Goal: Task Accomplishment & Management: Complete application form

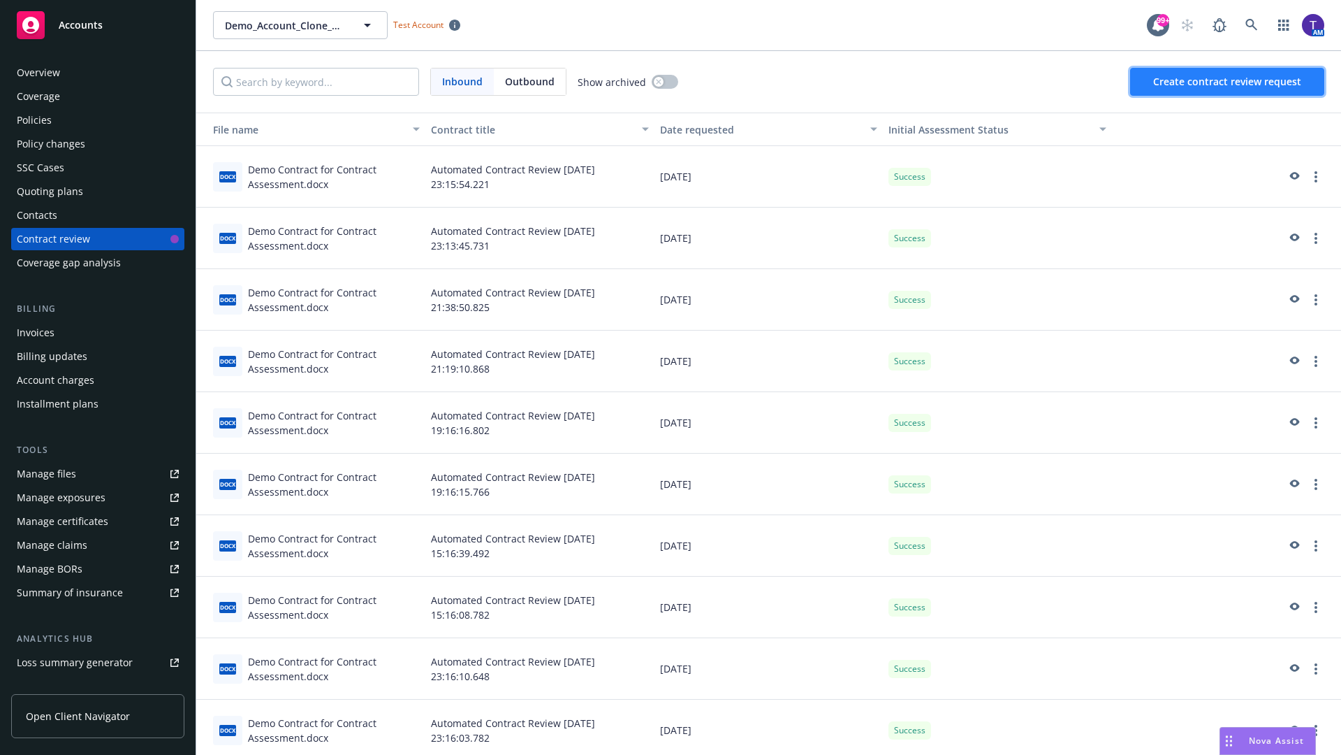
click at [1228, 82] on span "Create contract review request" at bounding box center [1227, 81] width 148 height 13
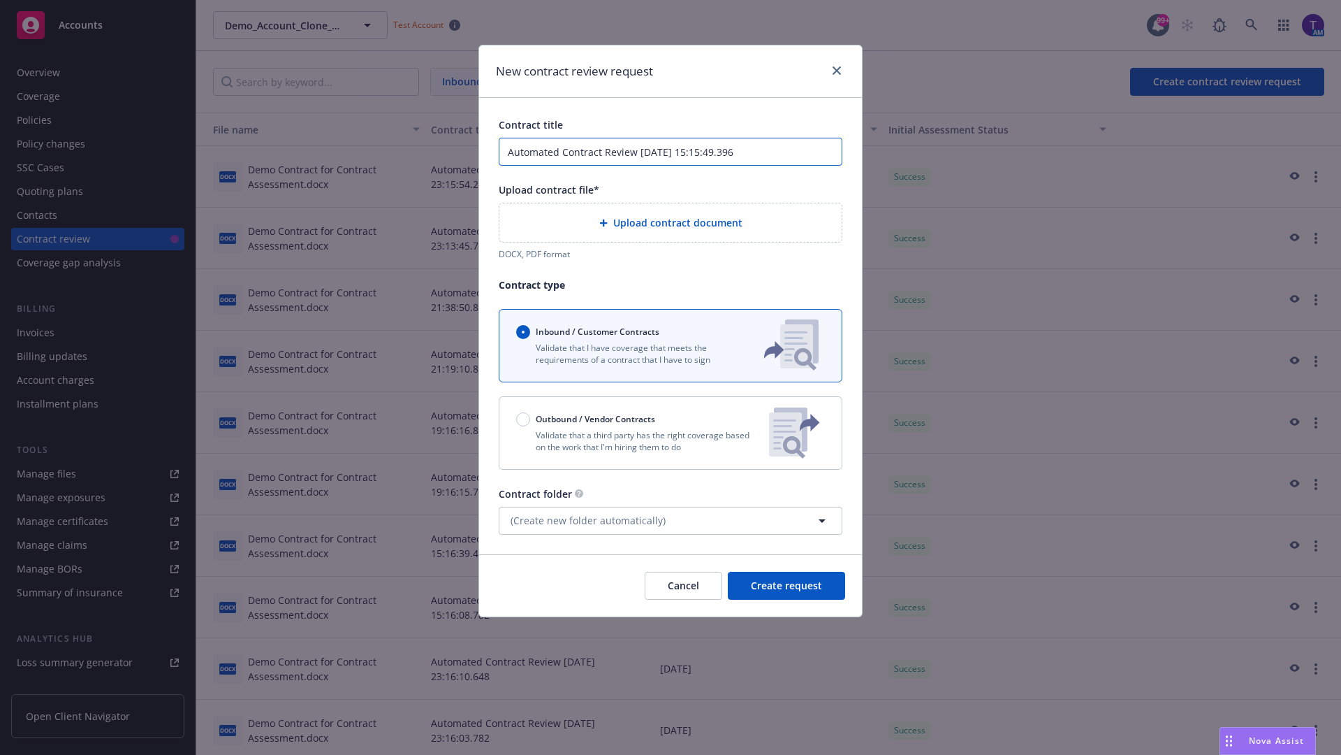
type input "Automated Contract Review 08-22-2025 15:15:49.396"
click at [671, 432] on p "Validate that a third party has the right coverage based on the work that I'm h…" at bounding box center [637, 441] width 242 height 24
radio input "false"
radio input "true"
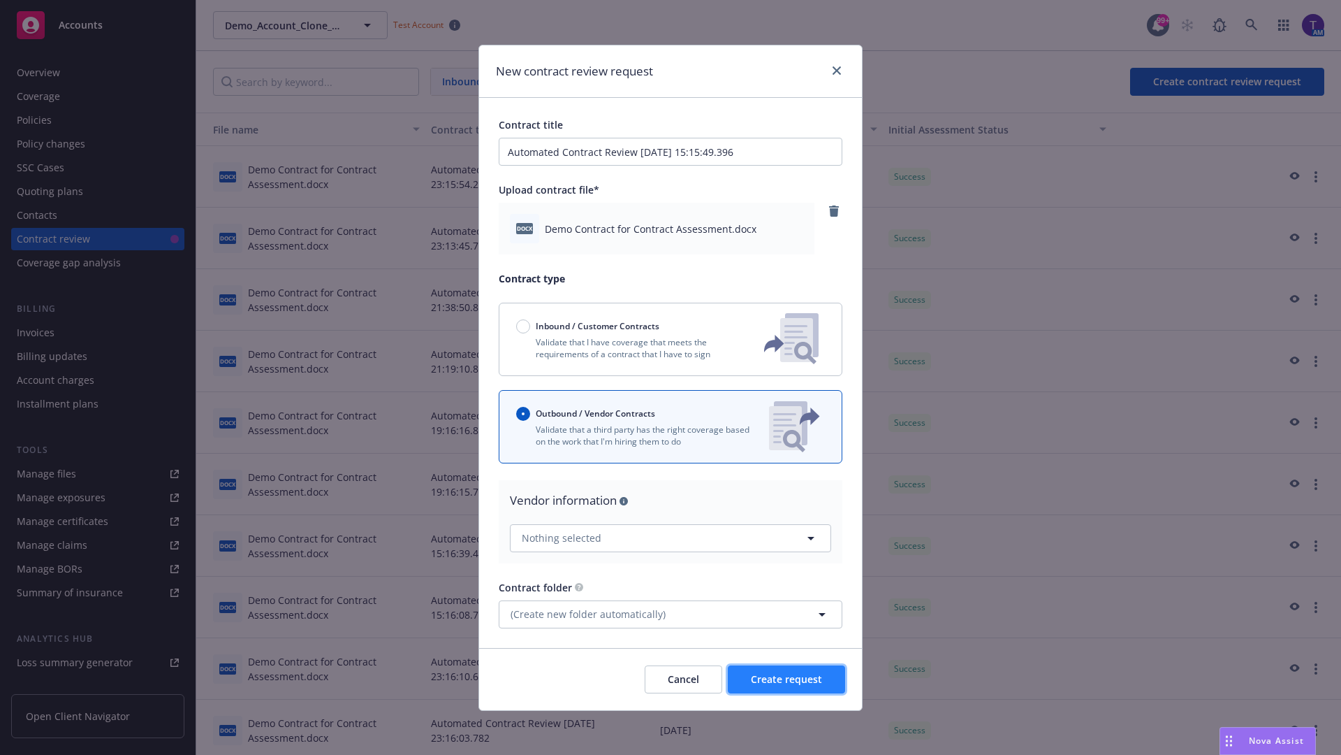
click at [787, 678] on span "Create request" at bounding box center [786, 678] width 71 height 13
